Goal: Find specific page/section: Find specific page/section

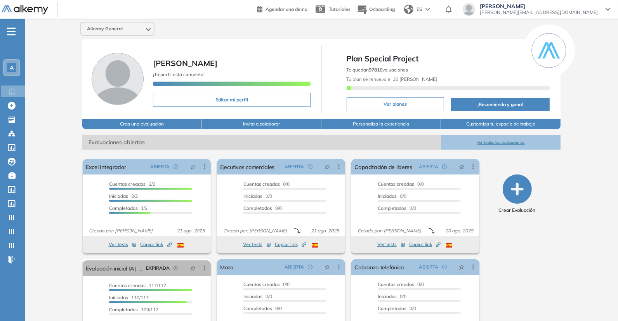
click at [515, 144] on button "Ver todas las evaluaciones" at bounding box center [501, 142] width 120 height 14
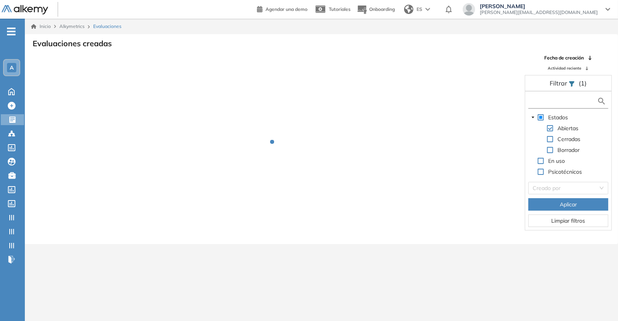
click at [549, 99] on input "text" at bounding box center [563, 101] width 67 height 8
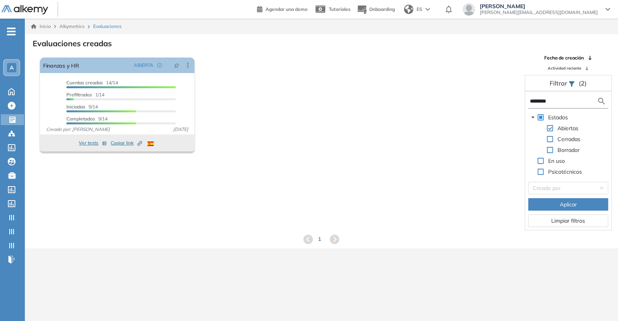
drag, startPoint x: 552, startPoint y: 103, endPoint x: 435, endPoint y: 84, distance: 119.1
click at [446, 89] on div "El proctoring será activado ¡Importante!: Los usuarios que ya realizaron la eva…" at bounding box center [321, 142] width 592 height 176
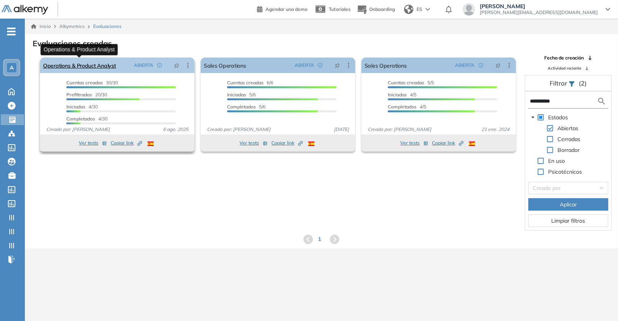
type input "**********"
click at [95, 65] on link "Operations & Product Analyst" at bounding box center [79, 65] width 73 height 16
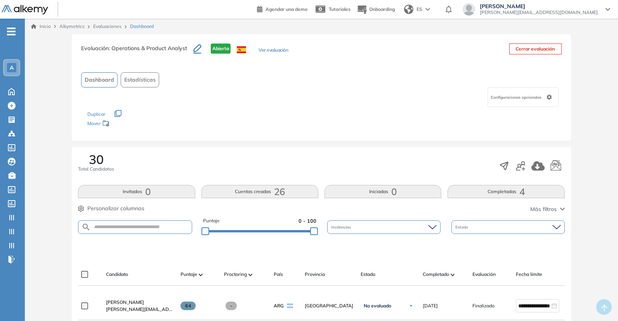
scroll to position [82, 0]
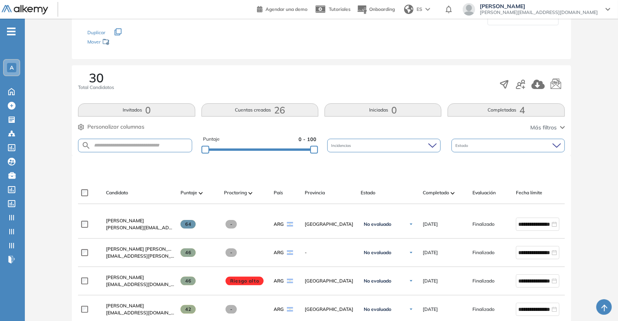
click at [162, 149] on form at bounding box center [135, 146] width 114 height 14
click at [167, 145] on input "text" at bounding box center [141, 145] width 101 height 6
type input "****"
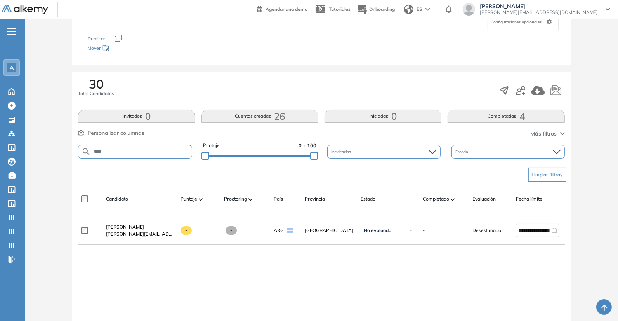
scroll to position [101, 0]
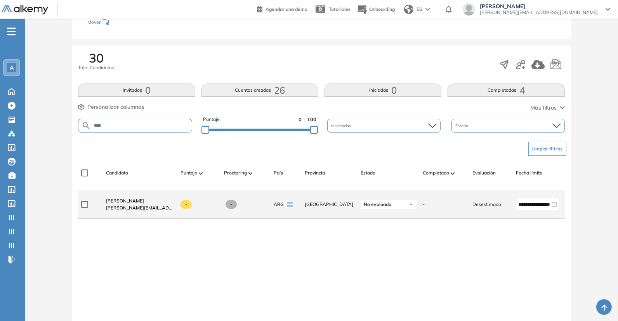
click at [132, 197] on div "[PERSON_NAME] [PERSON_NAME][EMAIL_ADDRESS][PERSON_NAME][DOMAIN_NAME]" at bounding box center [137, 204] width 75 height 26
click at [128, 199] on div "[PERSON_NAME] [PERSON_NAME][EMAIL_ADDRESS][PERSON_NAME][DOMAIN_NAME]" at bounding box center [137, 204] width 75 height 26
click at [120, 204] on link "[PERSON_NAME]" at bounding box center [140, 200] width 68 height 7
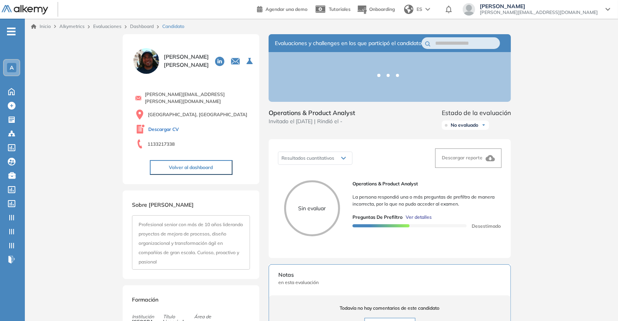
click at [168, 126] on link "Descargar CV" at bounding box center [163, 129] width 31 height 7
